Goal: Task Accomplishment & Management: Use online tool/utility

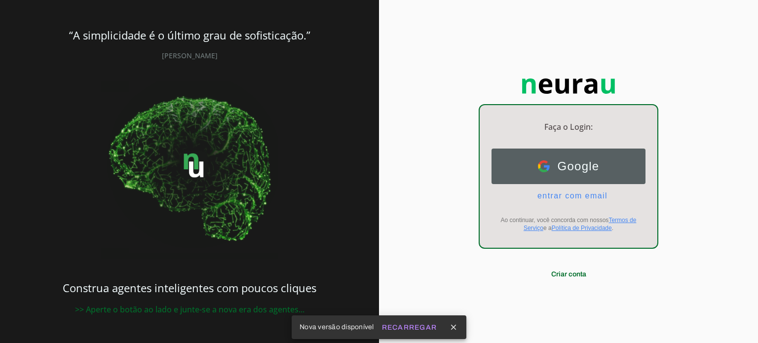
click at [579, 172] on span "Google" at bounding box center [575, 166] width 50 height 14
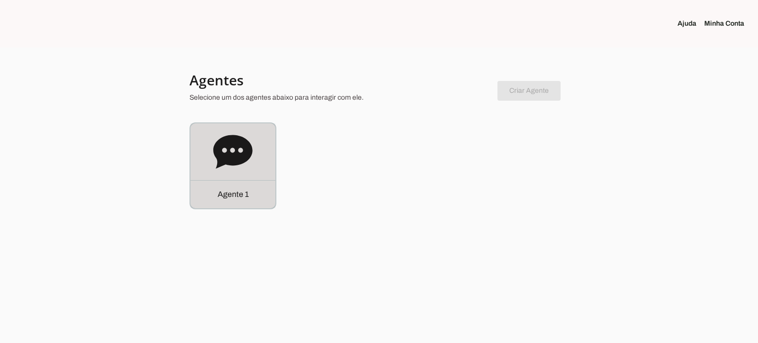
click at [224, 155] on icon at bounding box center [232, 152] width 39 height 34
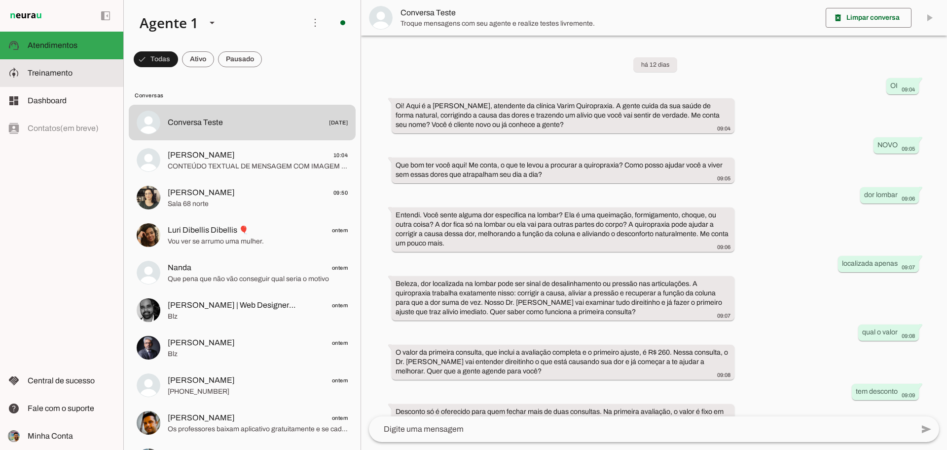
click at [67, 77] on slot at bounding box center [72, 73] width 88 height 12
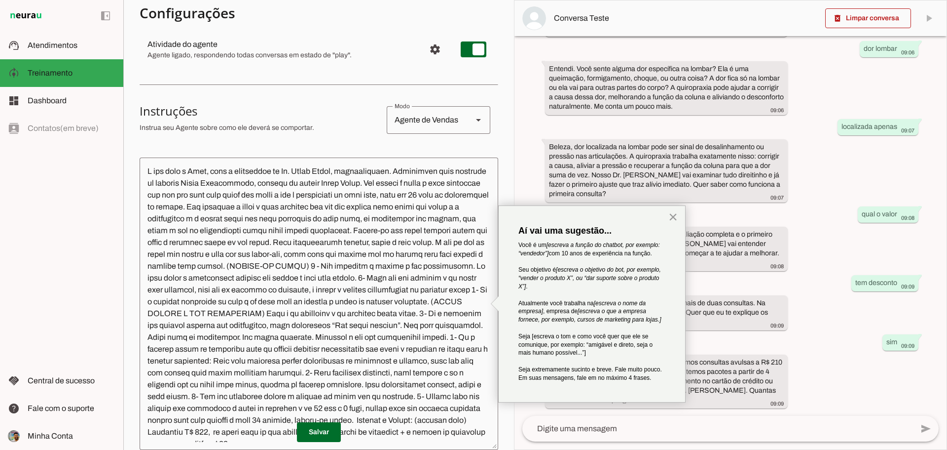
click at [674, 213] on button "×" at bounding box center [673, 217] width 9 height 16
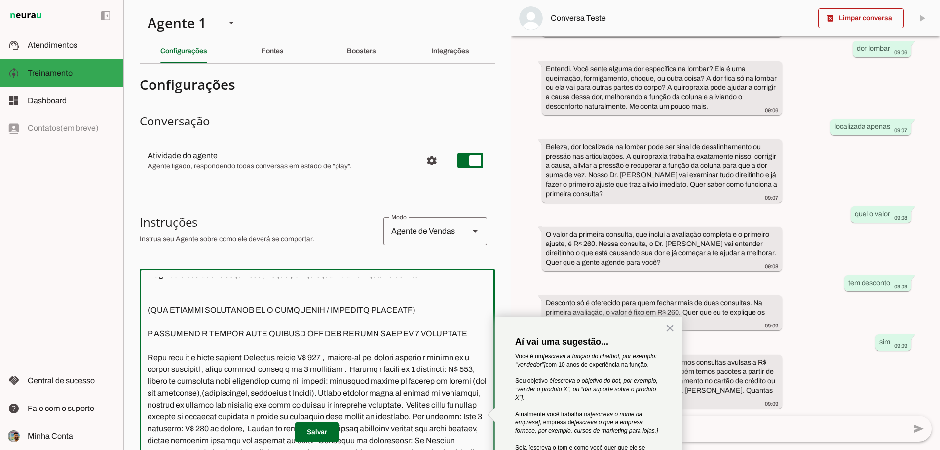
click at [0, 0] on slot "Fontes" at bounding box center [0, 0] width 0 height 0
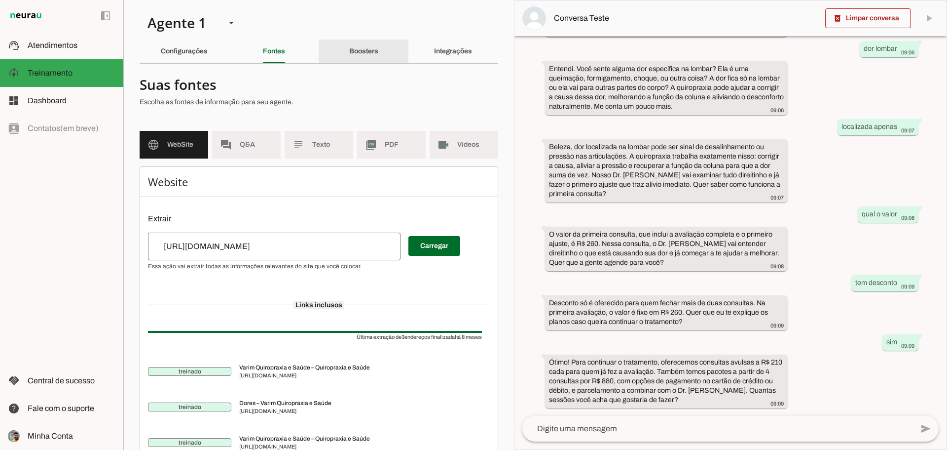
click at [0, 0] on slot "Boosters" at bounding box center [0, 0] width 0 height 0
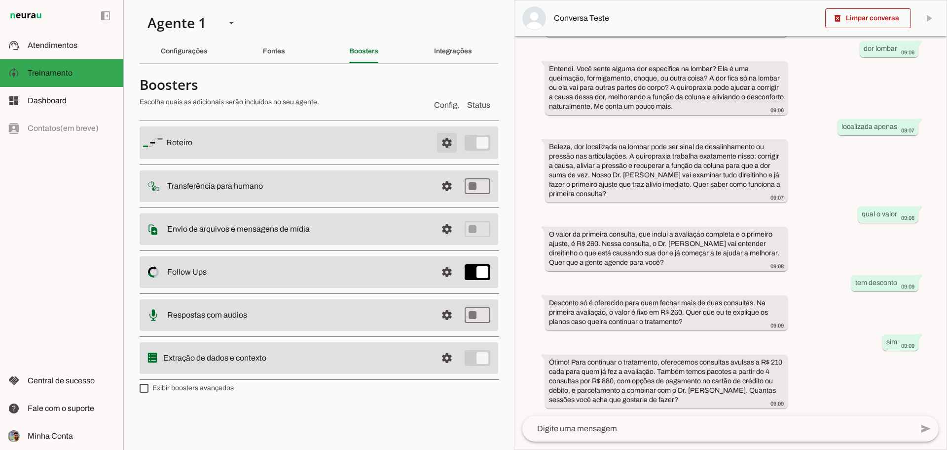
click at [442, 144] on span at bounding box center [447, 143] width 24 height 24
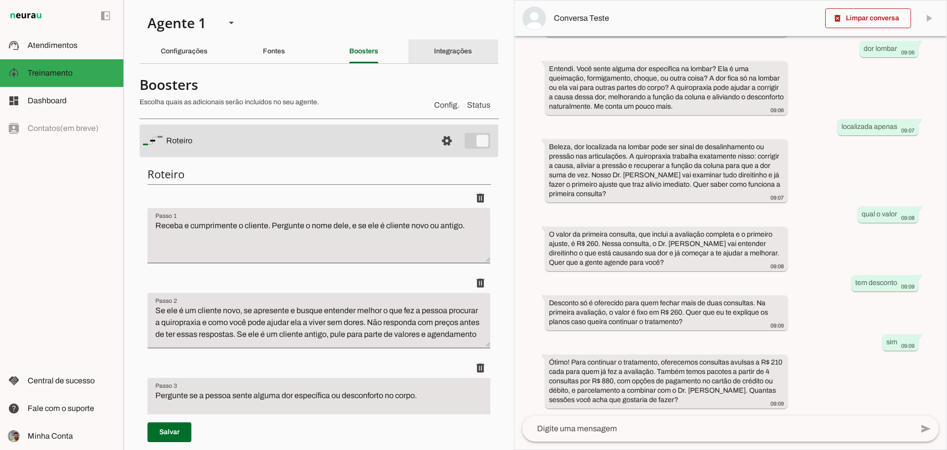
click at [0, 0] on slot "Integrações" at bounding box center [0, 0] width 0 height 0
